Goal: Task Accomplishment & Management: Manage account settings

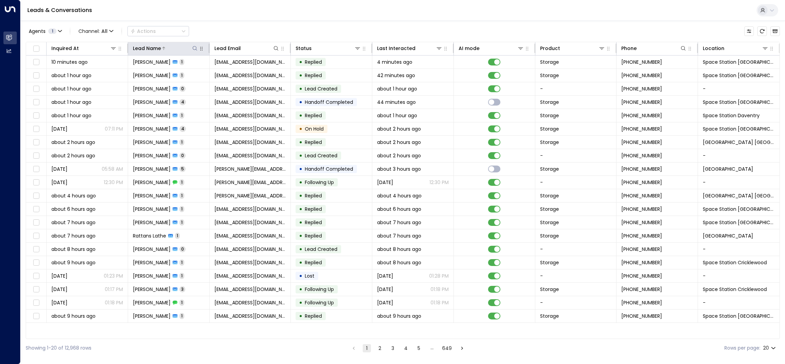
click at [192, 50] on icon at bounding box center [194, 48] width 5 height 5
type input "****"
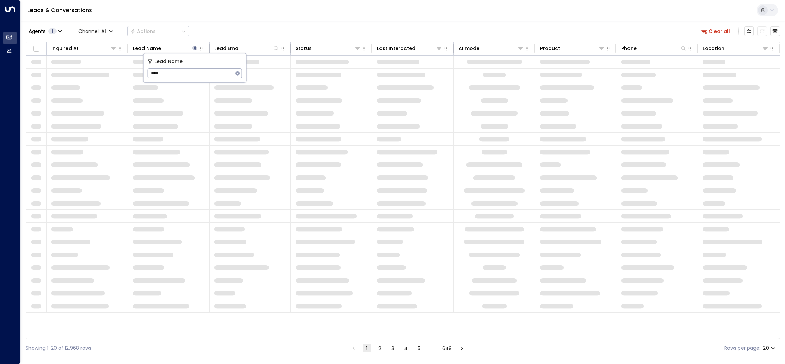
click at [216, 20] on div "Leads & Conversations" at bounding box center [403, 10] width 764 height 21
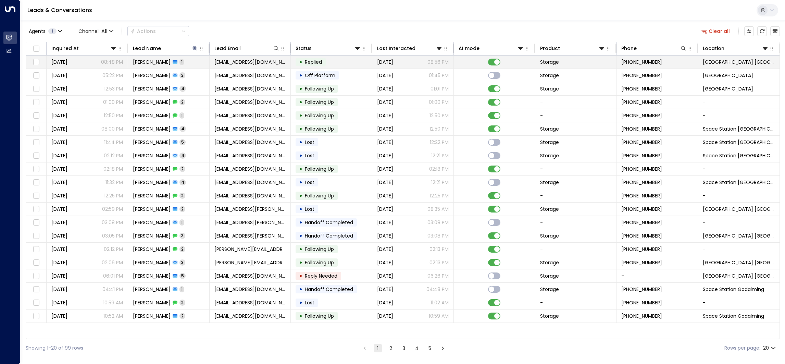
click at [204, 63] on td "[PERSON_NAME] 1" at bounding box center [168, 61] width 81 height 13
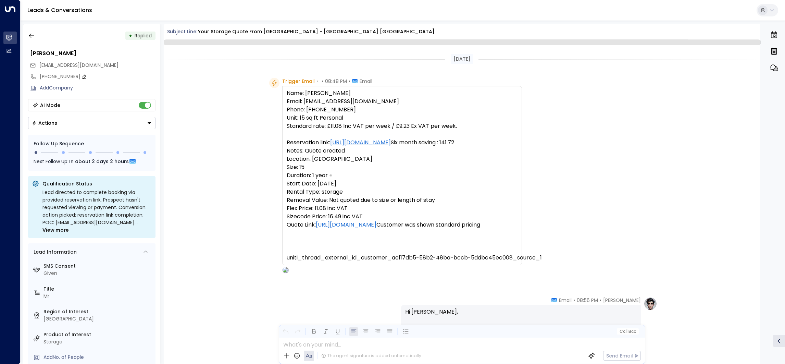
scroll to position [211, 0]
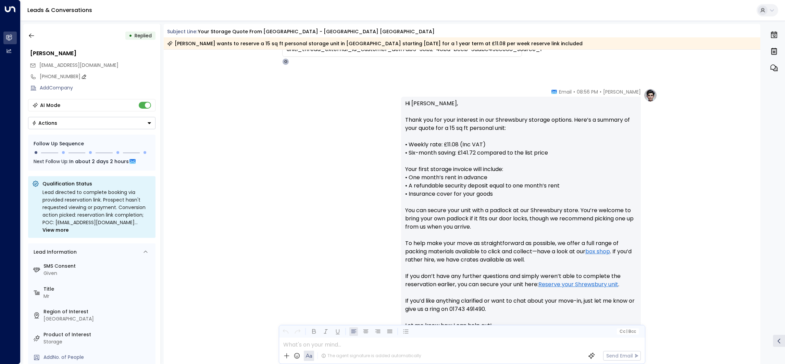
click at [82, 77] on icon at bounding box center [84, 76] width 4 height 4
click at [148, 89] on icon at bounding box center [150, 88] width 5 height 5
click at [123, 76] on div "[PHONE_NUMBER]" at bounding box center [98, 76] width 116 height 7
drag, startPoint x: 87, startPoint y: 76, endPoint x: 30, endPoint y: 88, distance: 57.7
click at [30, 88] on div "**********" at bounding box center [91, 70] width 127 height 46
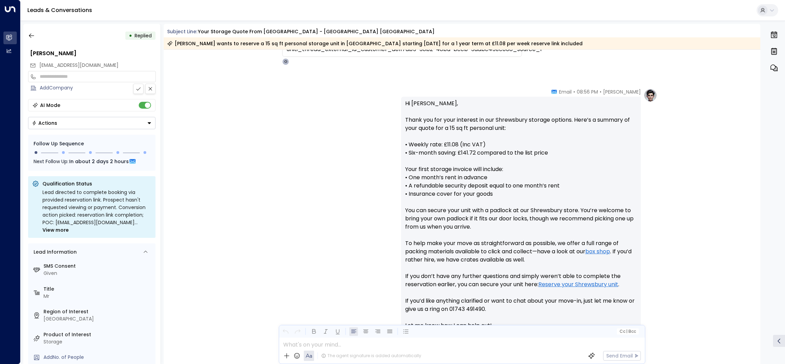
click at [134, 89] on button at bounding box center [138, 89] width 10 height 10
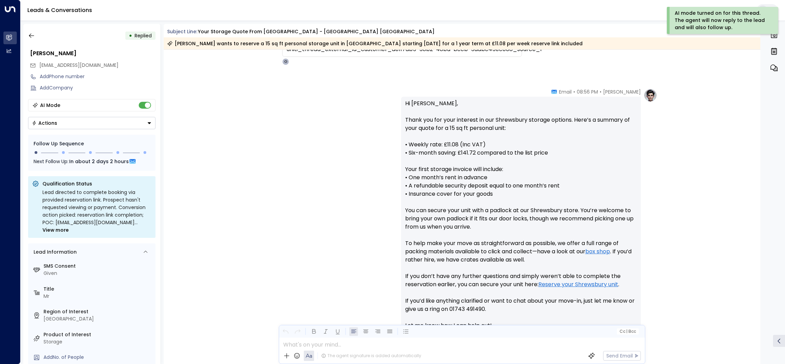
drag, startPoint x: 31, startPoint y: 37, endPoint x: 196, endPoint y: 6, distance: 167.8
click at [31, 37] on icon "button" at bounding box center [31, 35] width 7 height 7
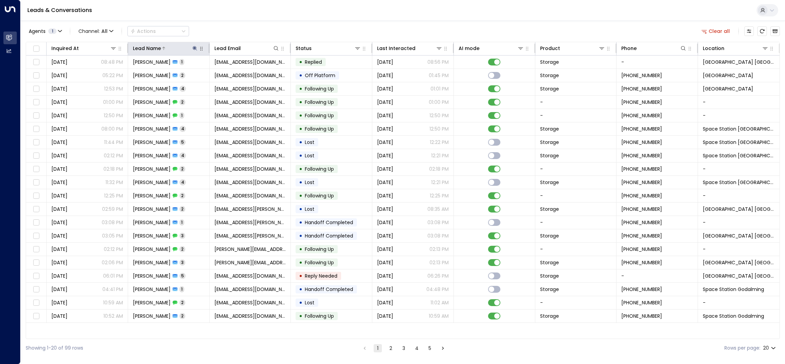
click at [192, 47] on icon at bounding box center [194, 48] width 5 height 5
click at [239, 72] on icon "button" at bounding box center [237, 73] width 4 height 4
click at [244, 28] on div "Agents 1 Channel: All Actions Clear all" at bounding box center [403, 31] width 754 height 14
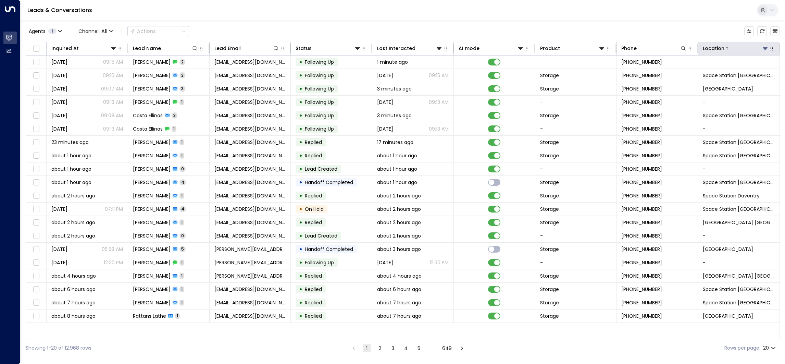
click at [765, 48] on icon at bounding box center [764, 48] width 5 height 5
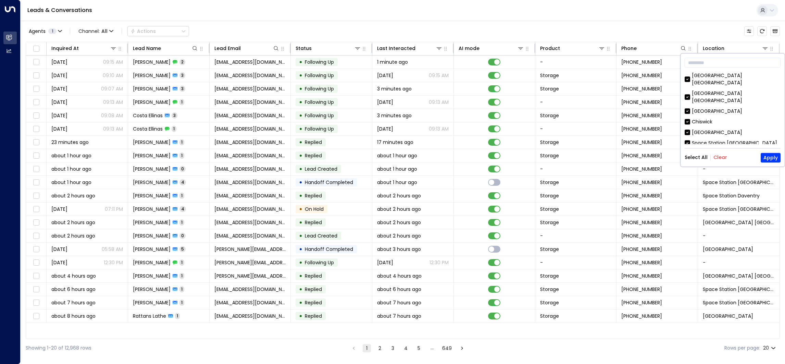
click at [717, 155] on button "Clear" at bounding box center [720, 157] width 14 height 5
click at [724, 90] on div "[GEOGRAPHIC_DATA] [GEOGRAPHIC_DATA]" at bounding box center [735, 97] width 89 height 14
click at [769, 160] on button "Apply" at bounding box center [770, 158] width 20 height 10
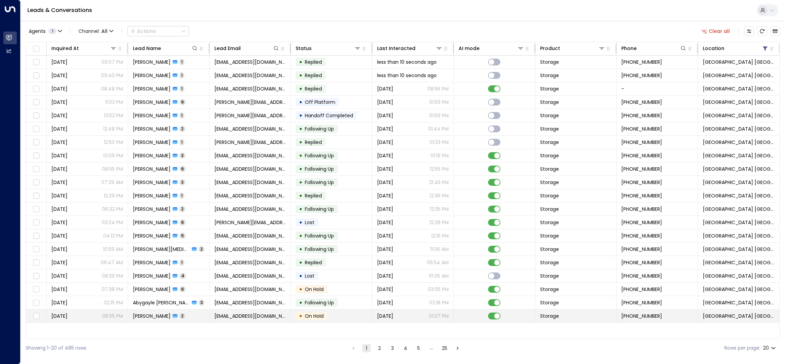
click at [383, 319] on span "[DATE]" at bounding box center [385, 315] width 16 height 7
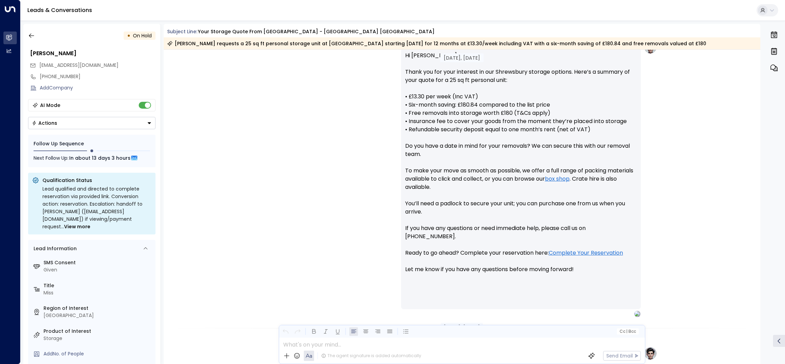
scroll to position [251, 0]
